Goal: Transaction & Acquisition: Purchase product/service

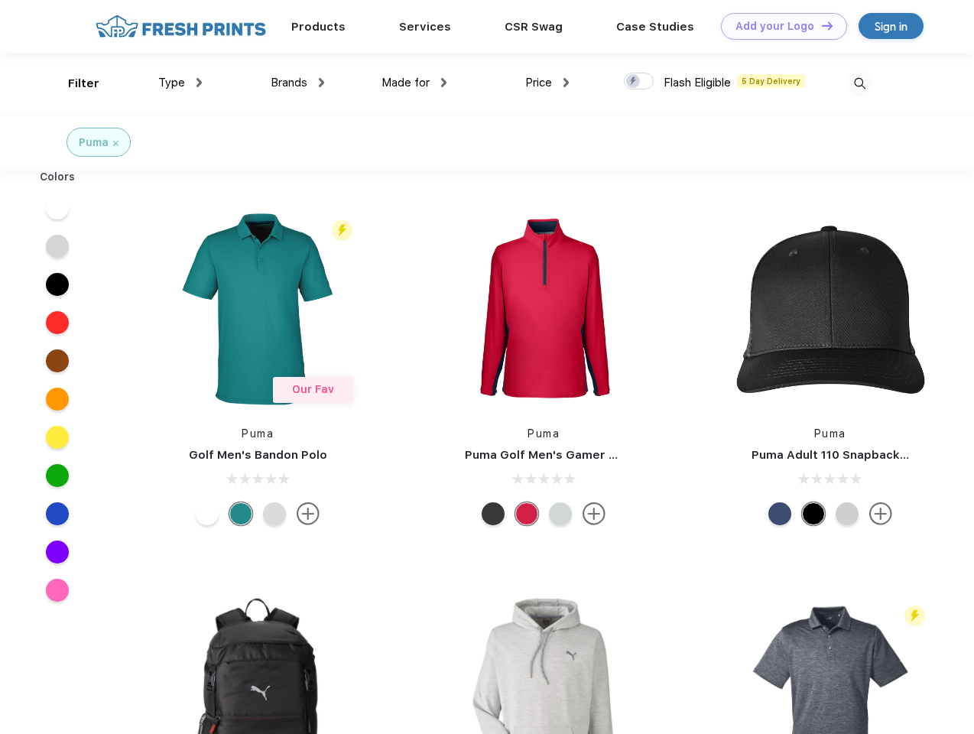
click at [779, 26] on link "Add your Logo Design Tool" at bounding box center [784, 26] width 126 height 27
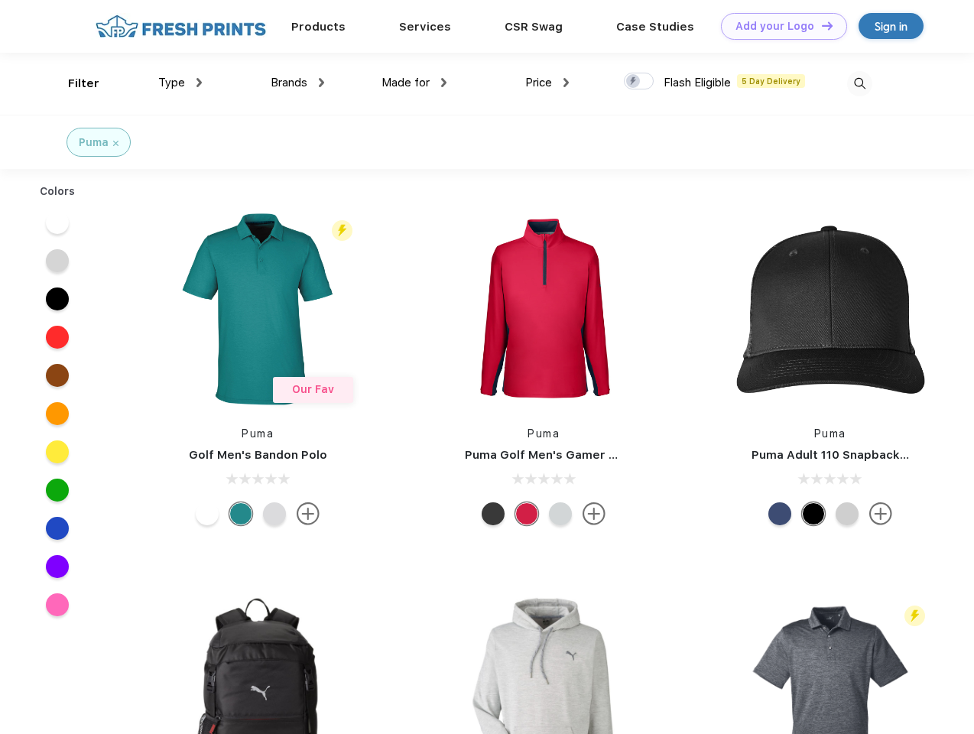
click at [0, 0] on div "Design Tool" at bounding box center [0, 0] width 0 height 0
click at [821, 25] on link "Add your Logo Design Tool" at bounding box center [784, 26] width 126 height 27
click at [73, 83] on div "Filter" at bounding box center [83, 84] width 31 height 18
click at [181, 83] on span "Type" at bounding box center [171, 83] width 27 height 14
click at [298, 83] on span "Brands" at bounding box center [289, 83] width 37 height 14
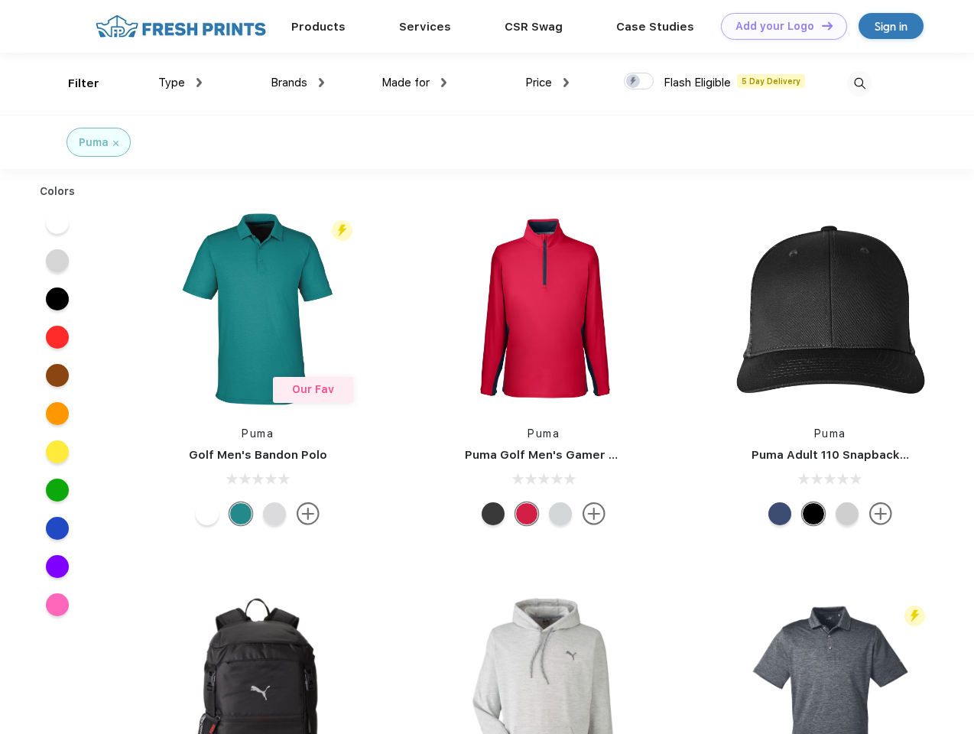
click at [415, 83] on span "Made for" at bounding box center [406, 83] width 48 height 14
click at [548, 83] on span "Price" at bounding box center [538, 83] width 27 height 14
click at [639, 82] on div at bounding box center [639, 81] width 30 height 17
click at [634, 82] on input "checkbox" at bounding box center [629, 77] width 10 height 10
click at [860, 83] on img at bounding box center [860, 83] width 25 height 25
